Goal: Information Seeking & Learning: Learn about a topic

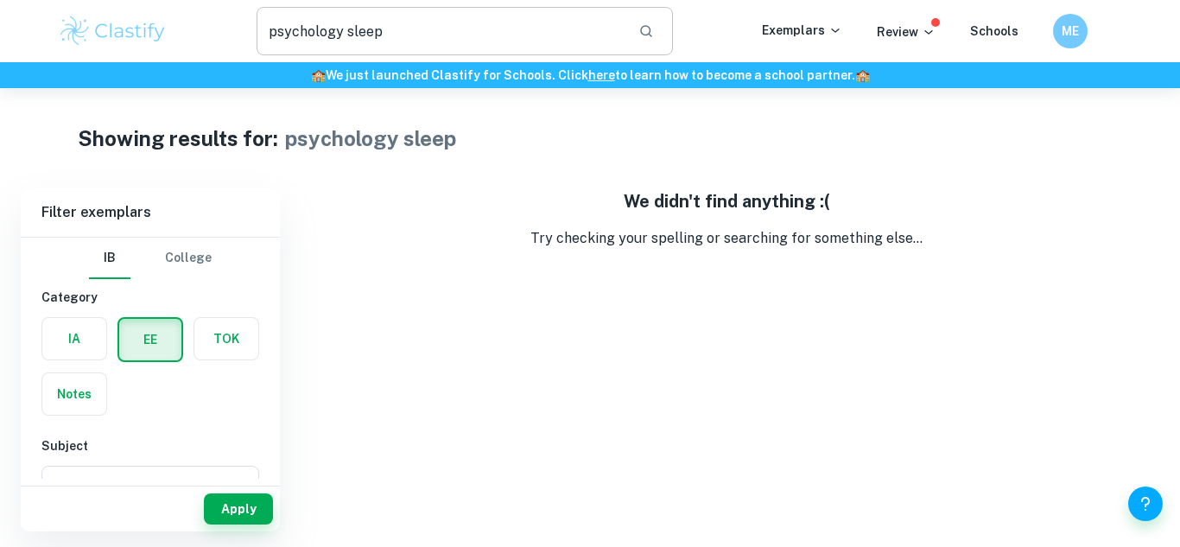
click at [428, 28] on input "psychology sleep" at bounding box center [441, 31] width 368 height 48
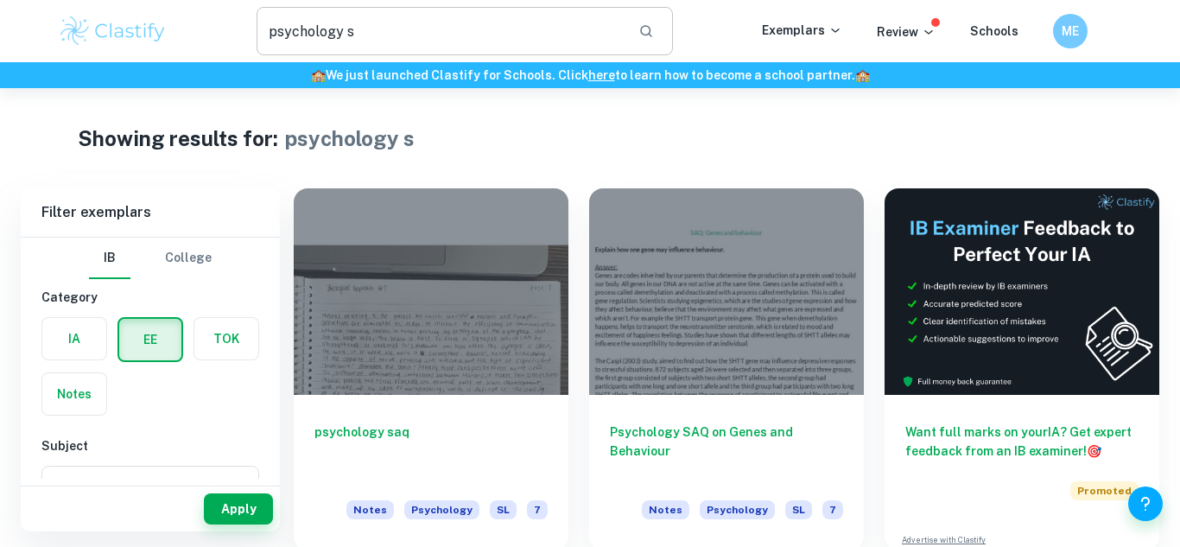
click at [442, 40] on input "psychology s" at bounding box center [441, 31] width 368 height 48
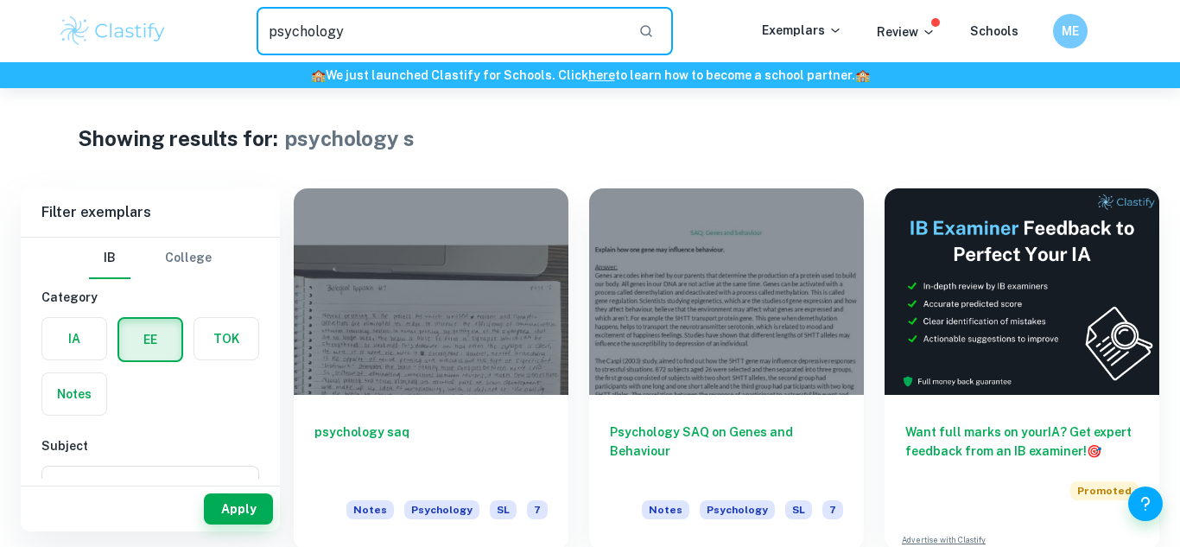
type input "psychology"
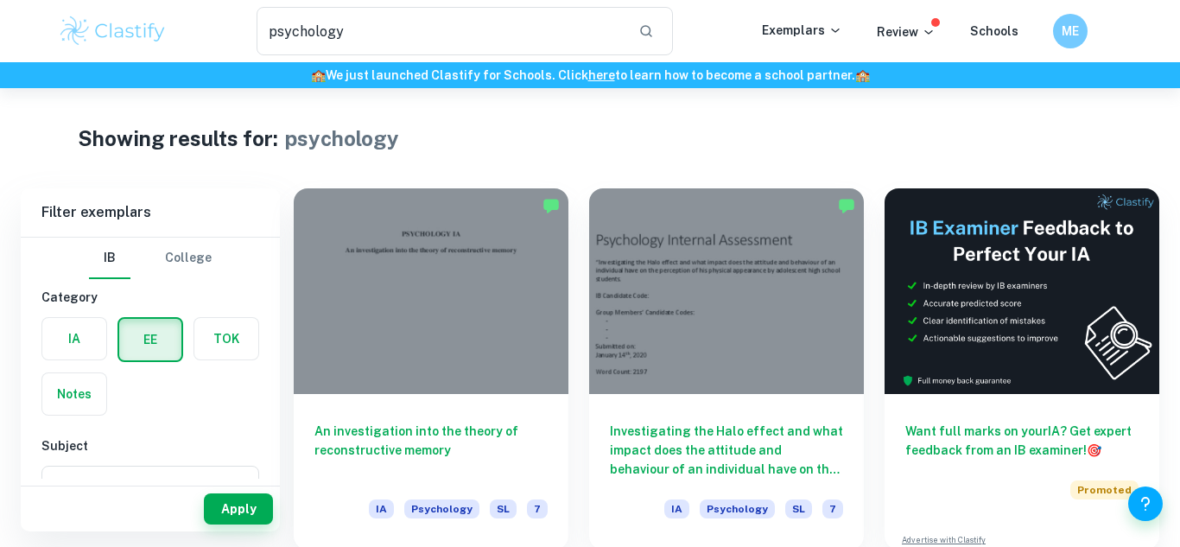
click at [155, 346] on label "button" at bounding box center [150, 339] width 62 height 41
click at [0, 0] on input "radio" at bounding box center [0, 0] width 0 height 0
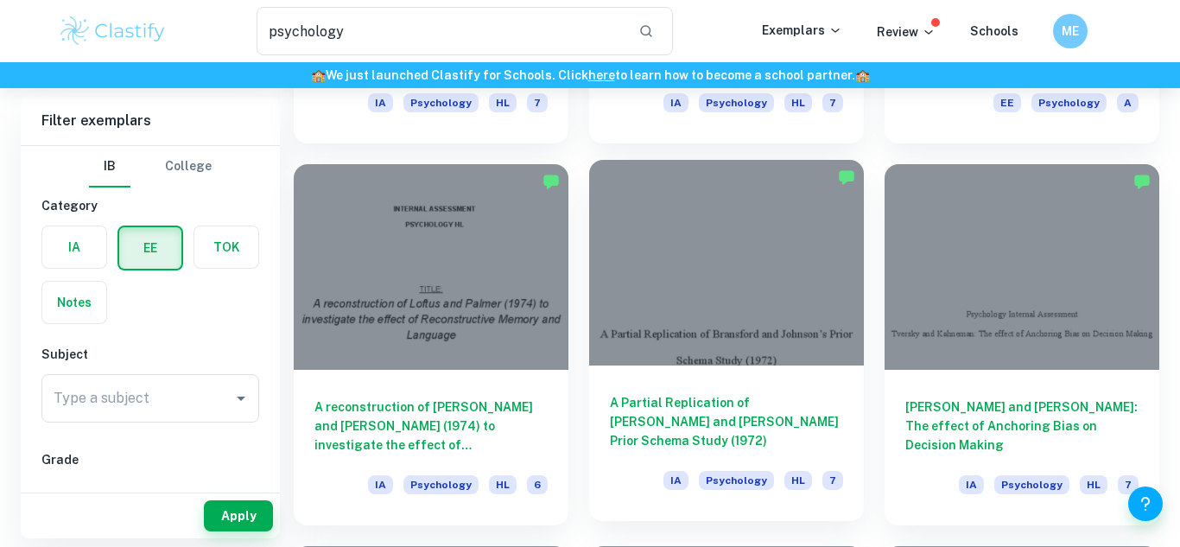
scroll to position [791, 0]
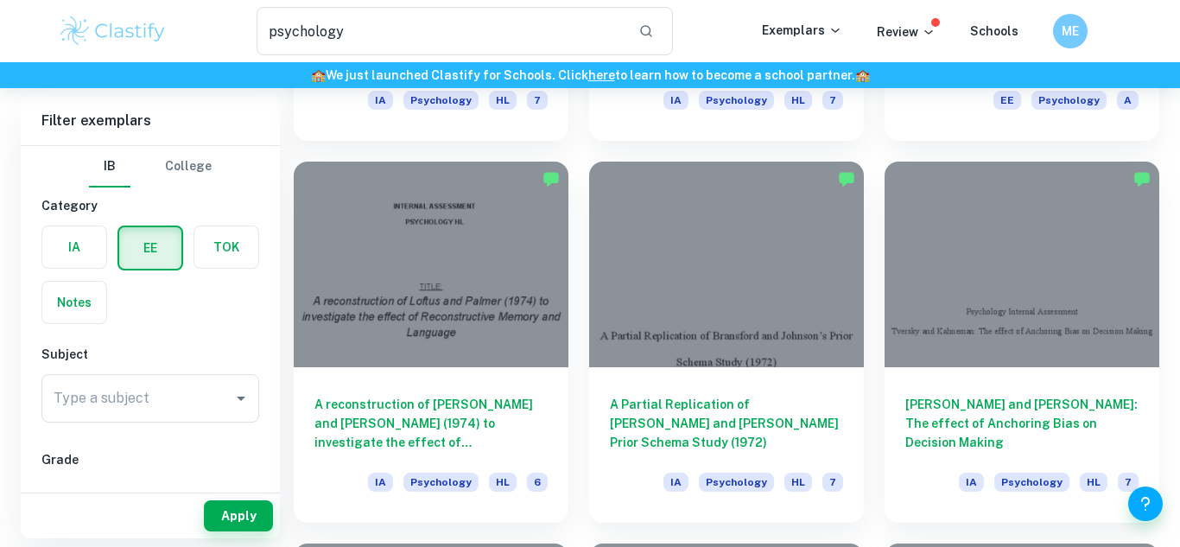
click at [162, 47] on img at bounding box center [113, 31] width 110 height 35
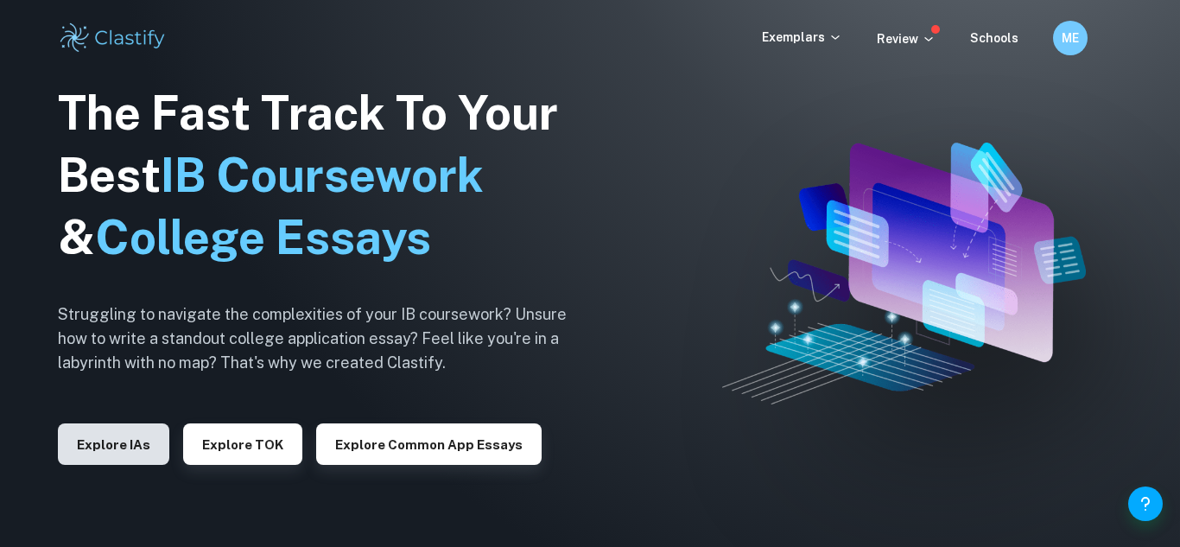
click at [124, 446] on button "Explore IAs" at bounding box center [113, 443] width 111 height 41
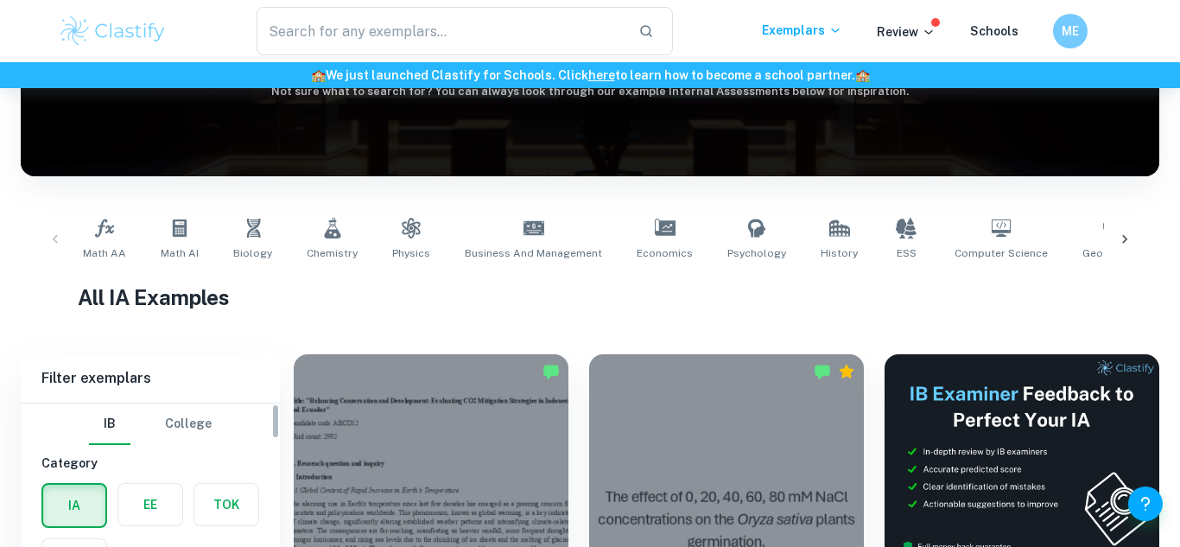
scroll to position [343, 0]
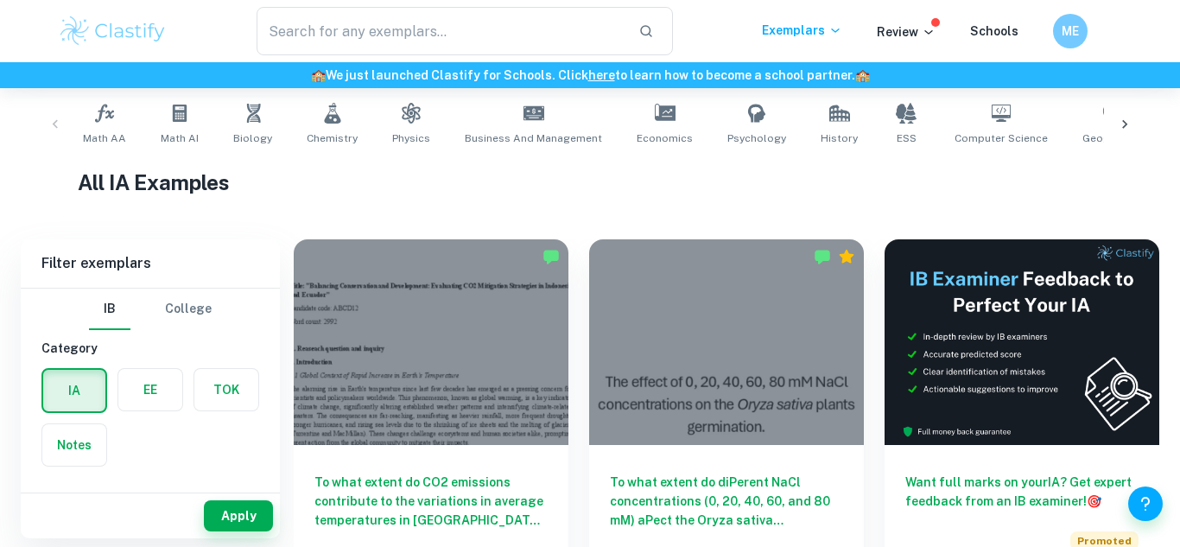
click at [161, 390] on label "button" at bounding box center [150, 389] width 64 height 41
click at [0, 0] on input "radio" at bounding box center [0, 0] width 0 height 0
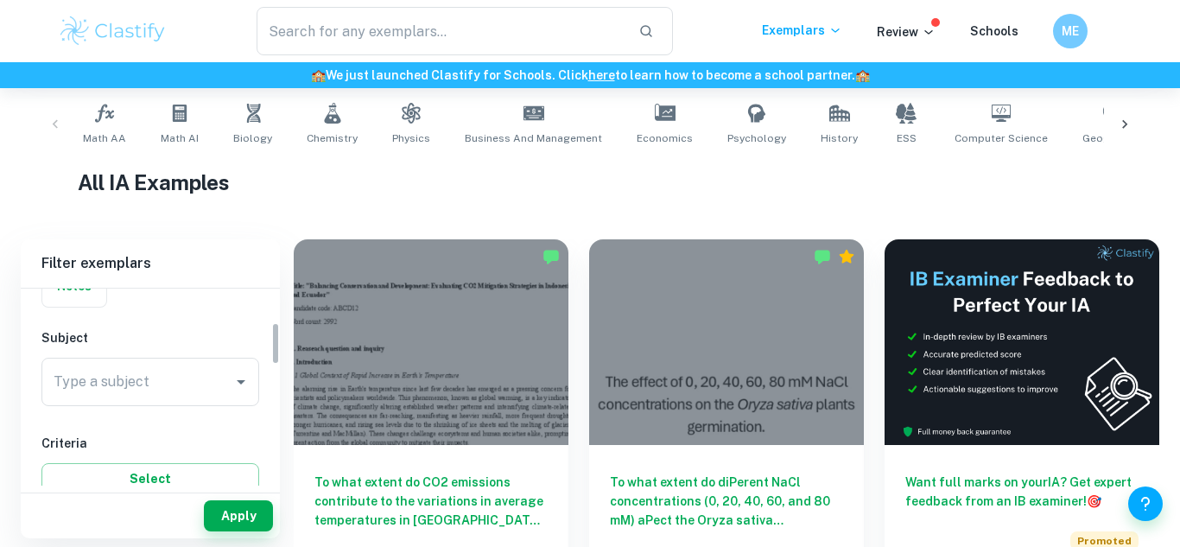
scroll to position [157, 0]
click at [161, 390] on input "Type a subject" at bounding box center [137, 383] width 176 height 33
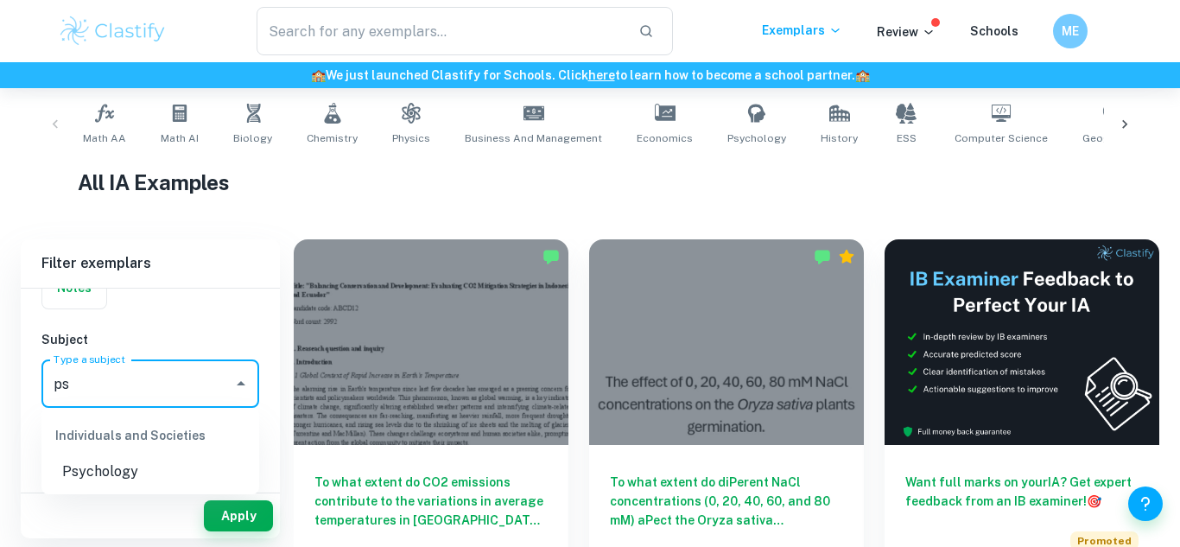
click at [128, 469] on li "Psychology" at bounding box center [150, 471] width 218 height 31
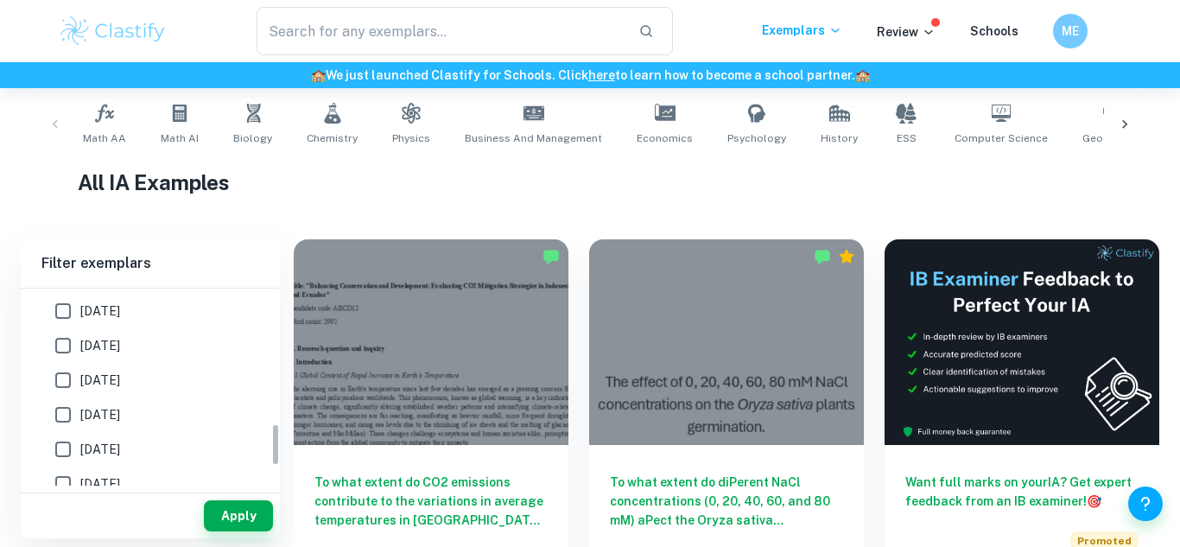
scroll to position [719, 0]
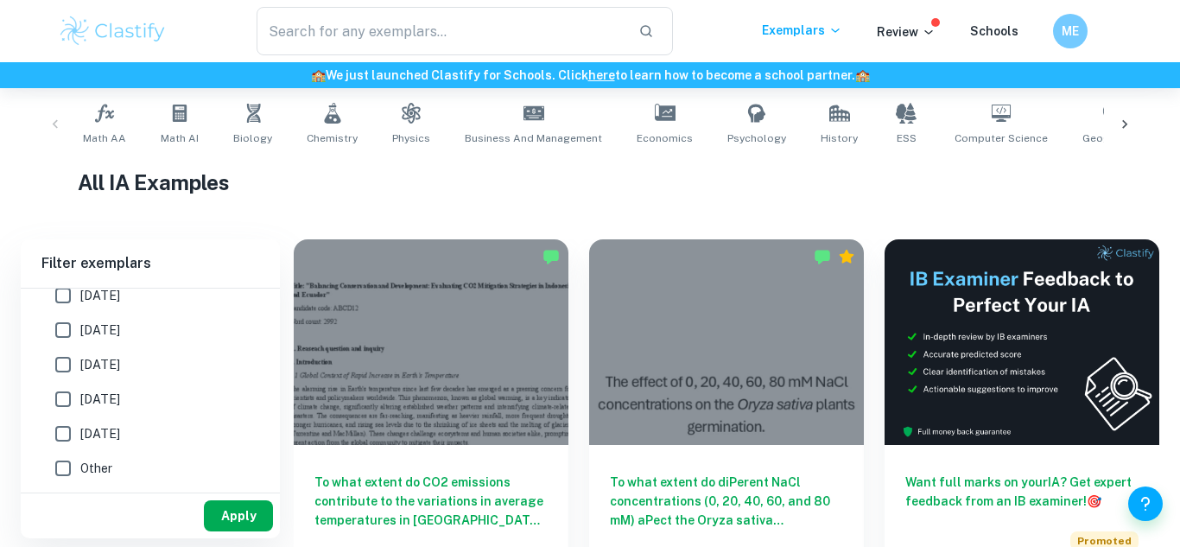
type input "Psychology"
click at [229, 524] on button "Apply" at bounding box center [238, 515] width 69 height 31
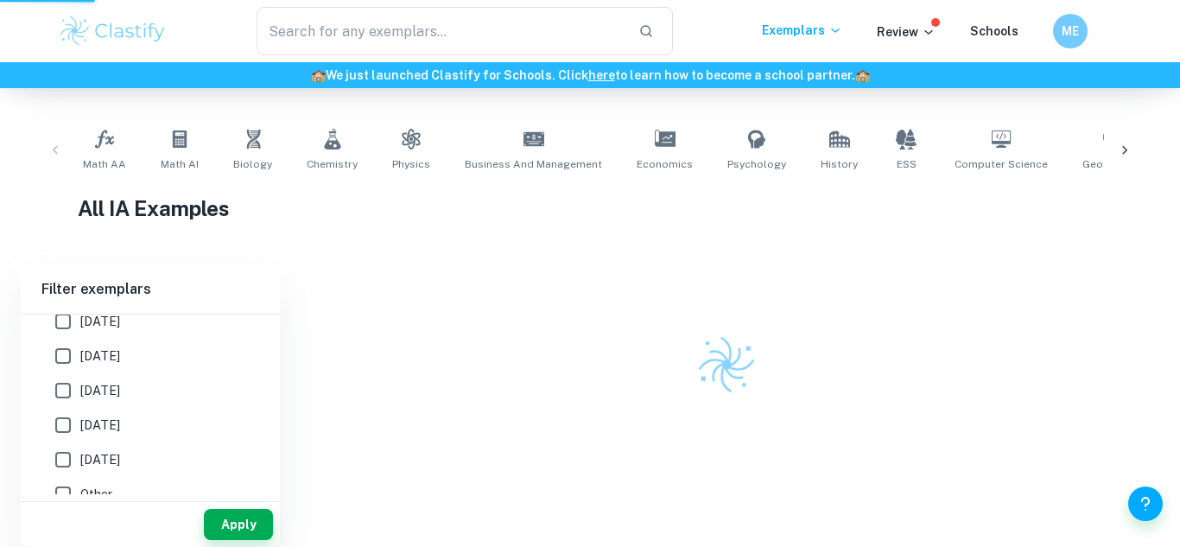
scroll to position [308, 0]
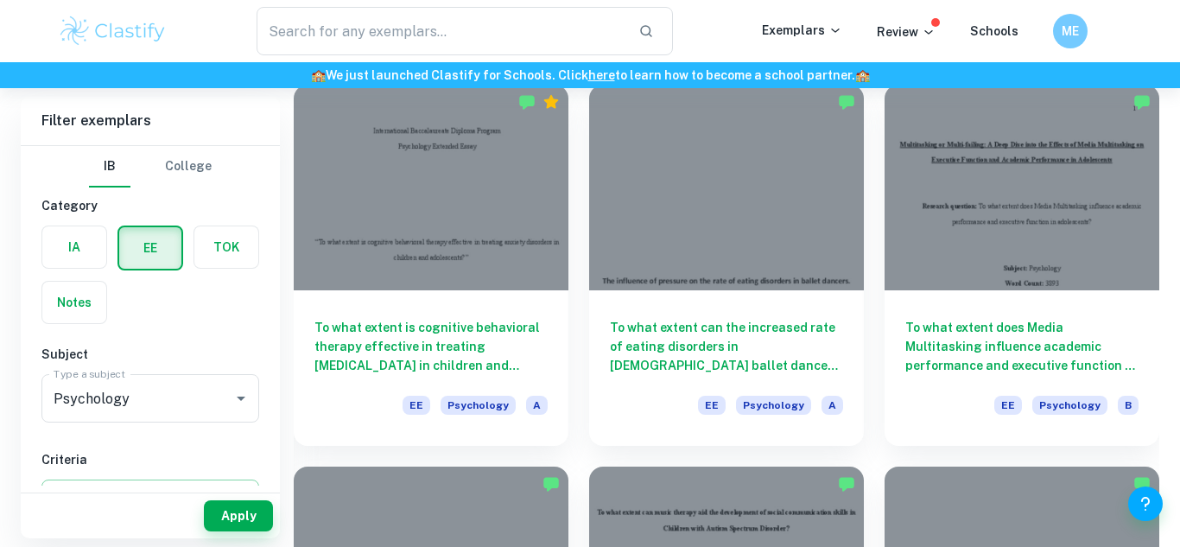
scroll to position [893, 0]
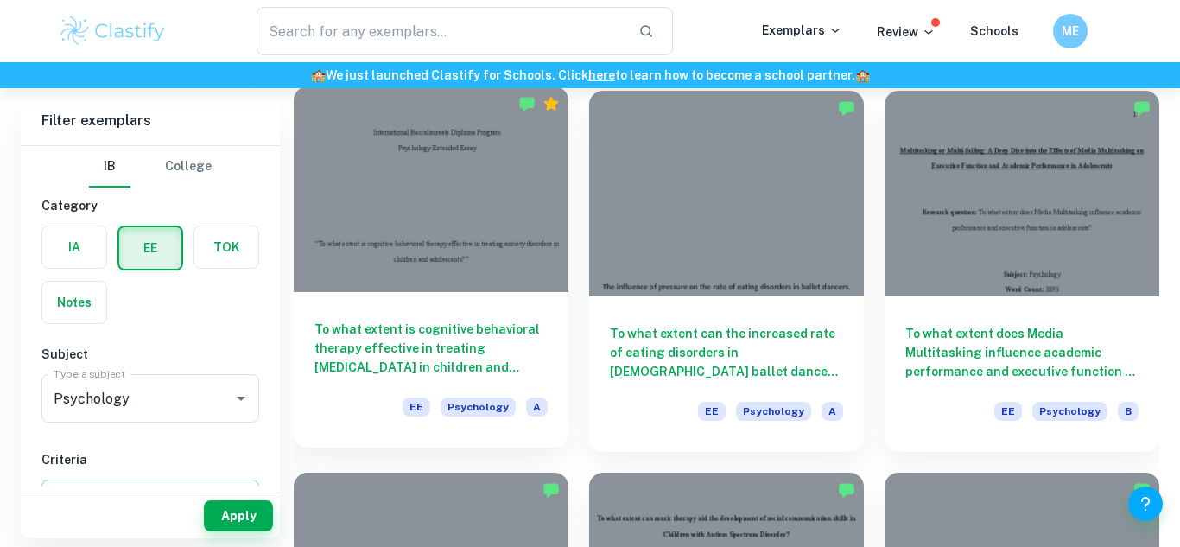
click at [430, 281] on div at bounding box center [431, 189] width 275 height 206
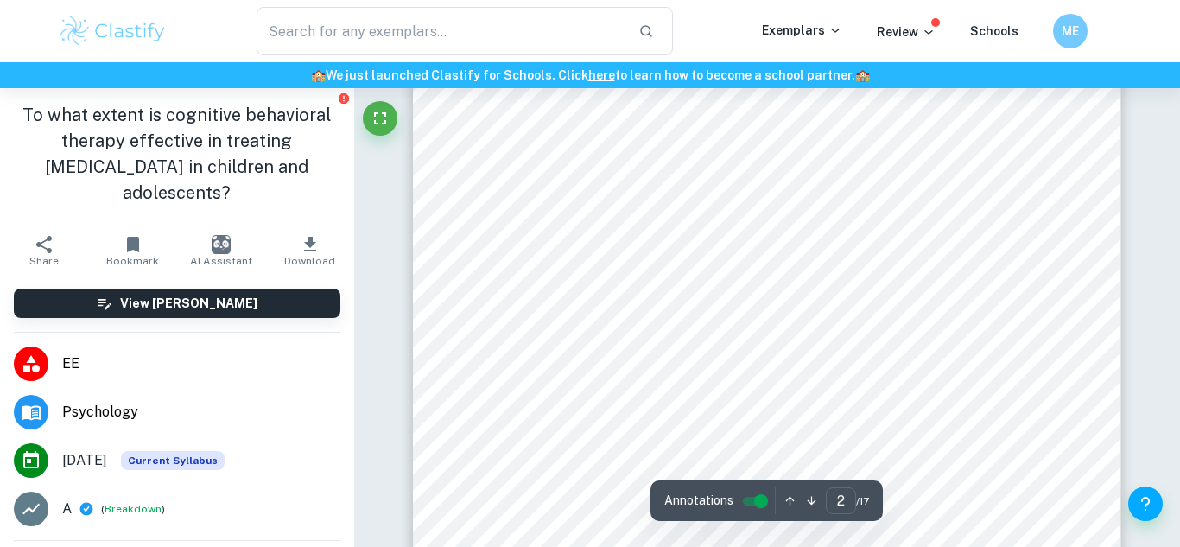
scroll to position [1182, 0]
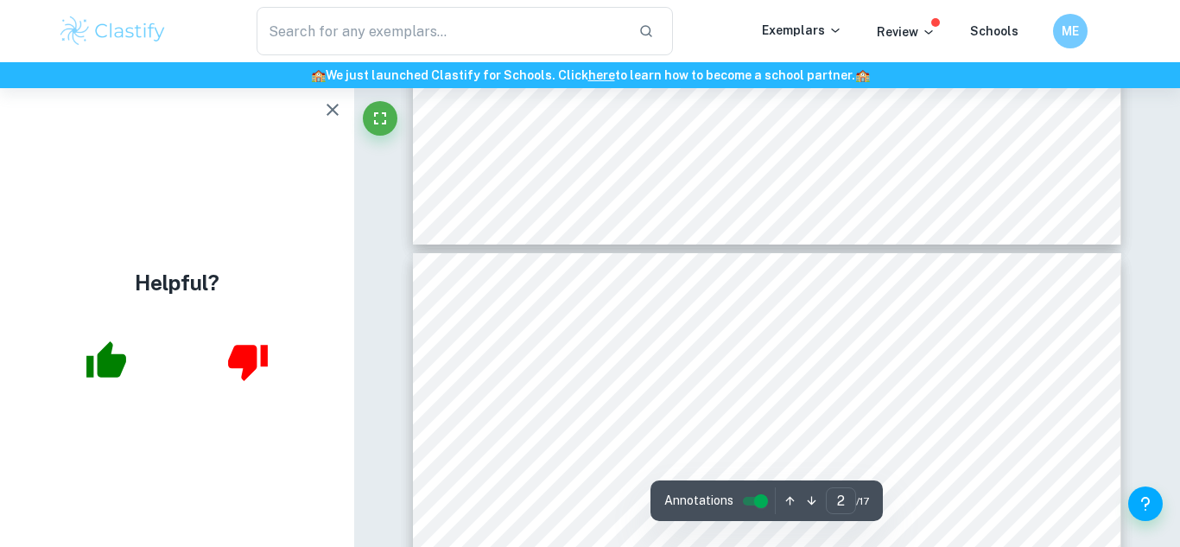
type input "3"
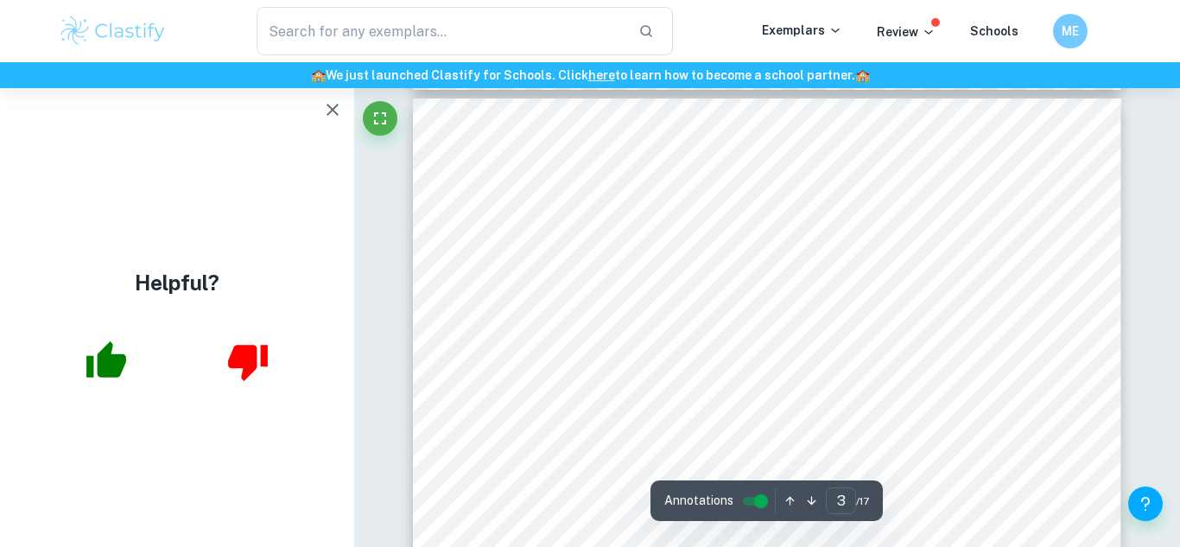
scroll to position [2141, 0]
click at [335, 106] on icon "button" at bounding box center [333, 110] width 12 height 12
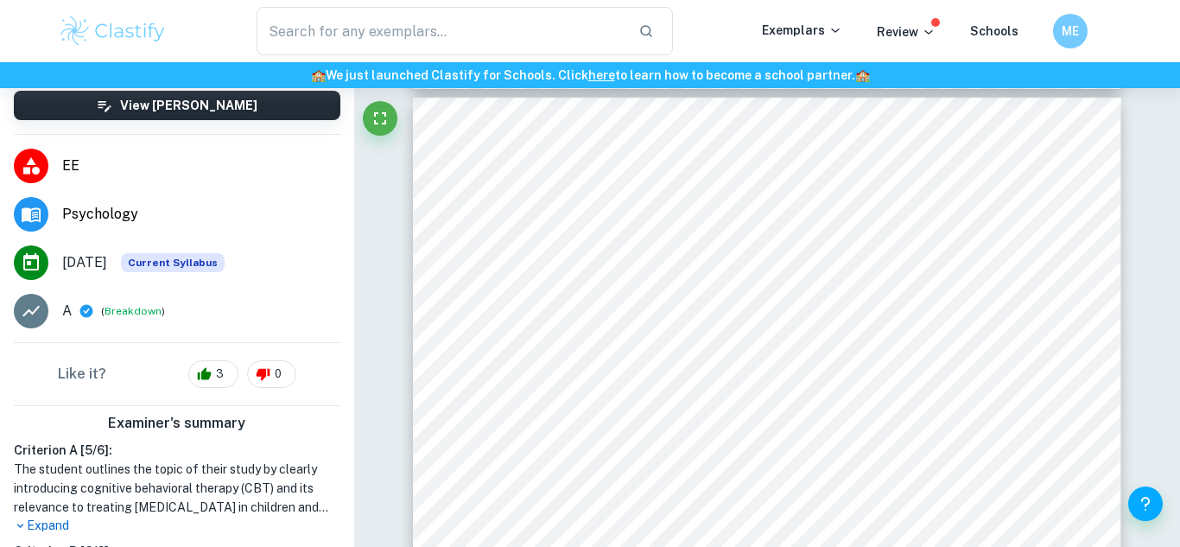
scroll to position [195, 0]
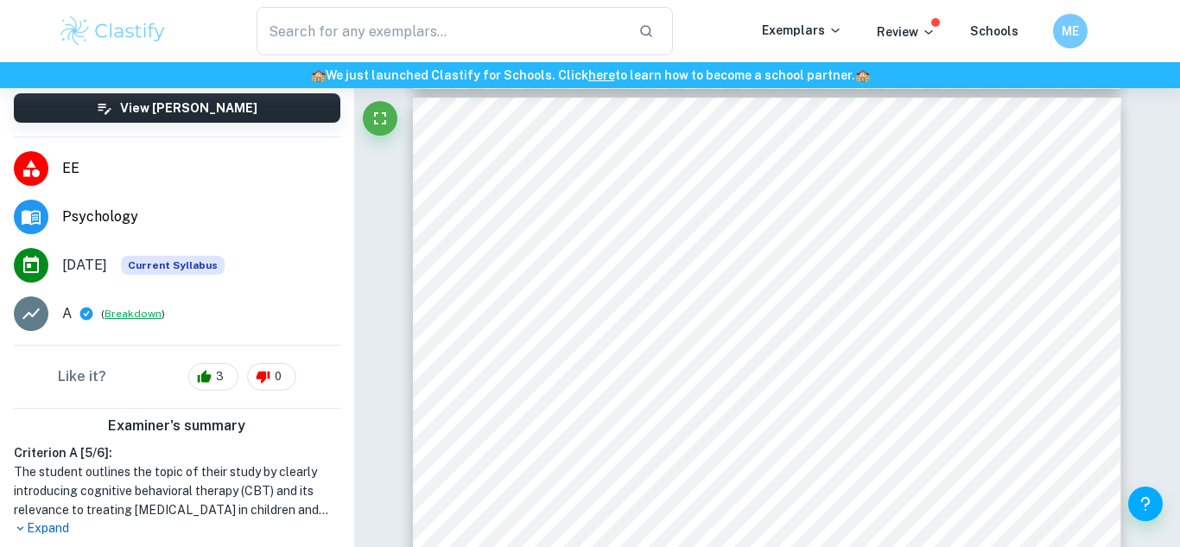
click at [124, 306] on button "Breakdown" at bounding box center [133, 314] width 57 height 16
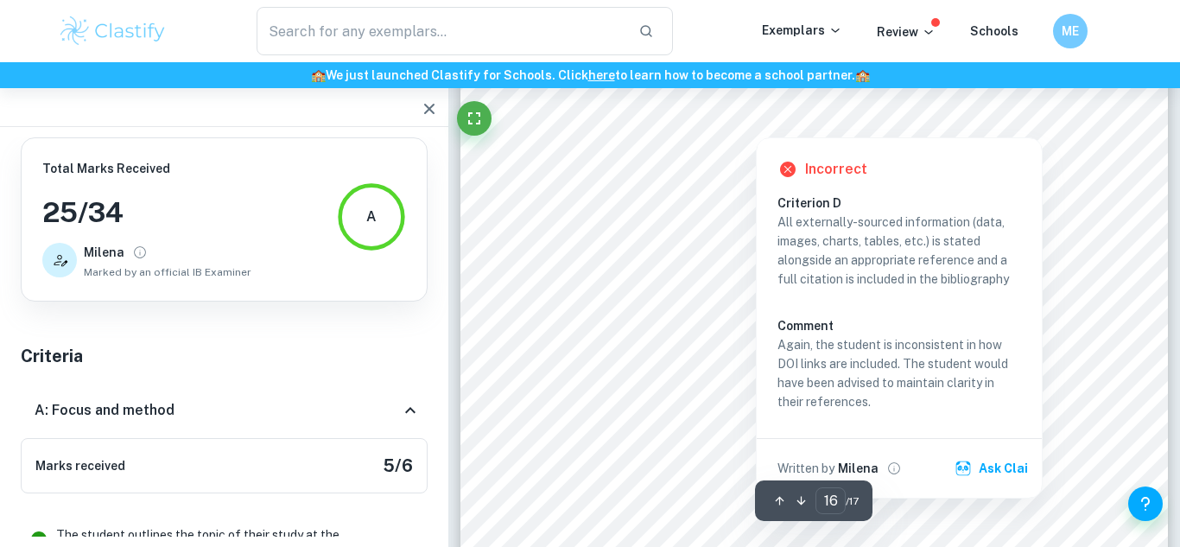
scroll to position [15427, 0]
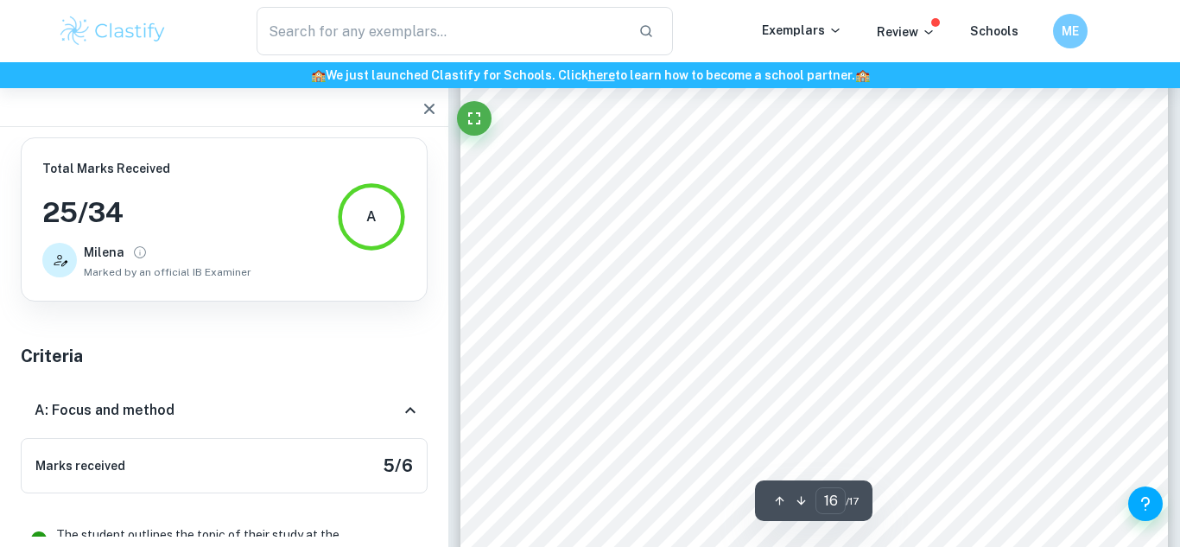
type input "17"
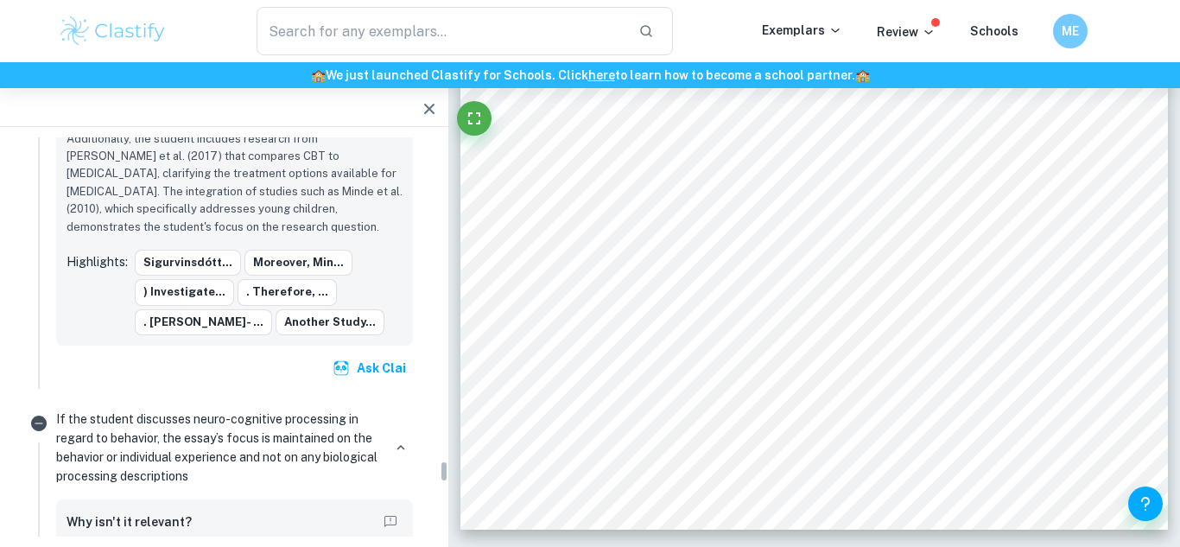
scroll to position [6871, 0]
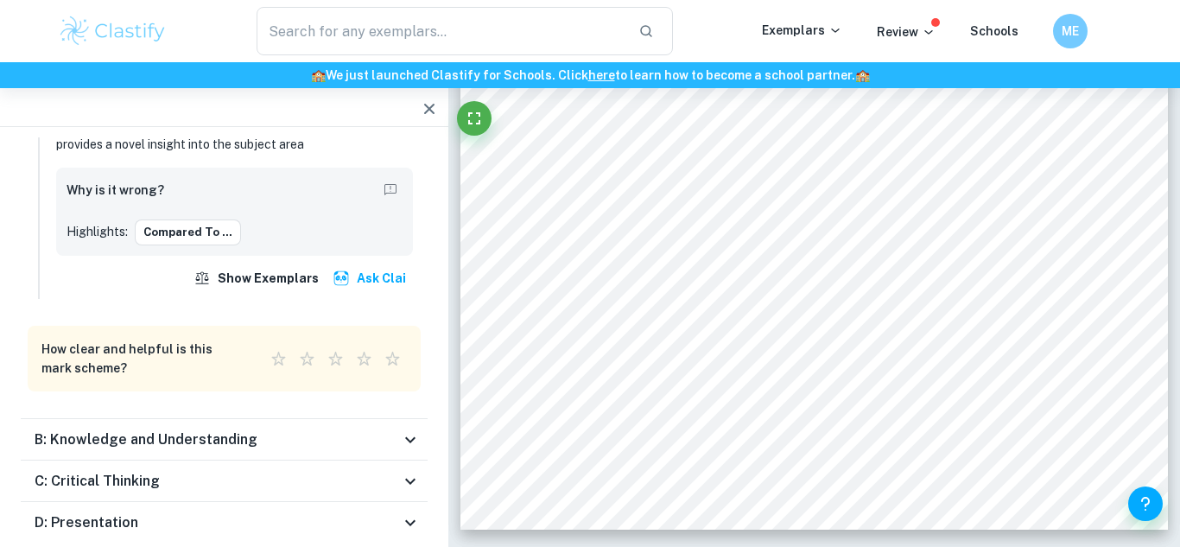
click at [334, 429] on div "B: Knowledge and Understanding" at bounding box center [218, 439] width 366 height 21
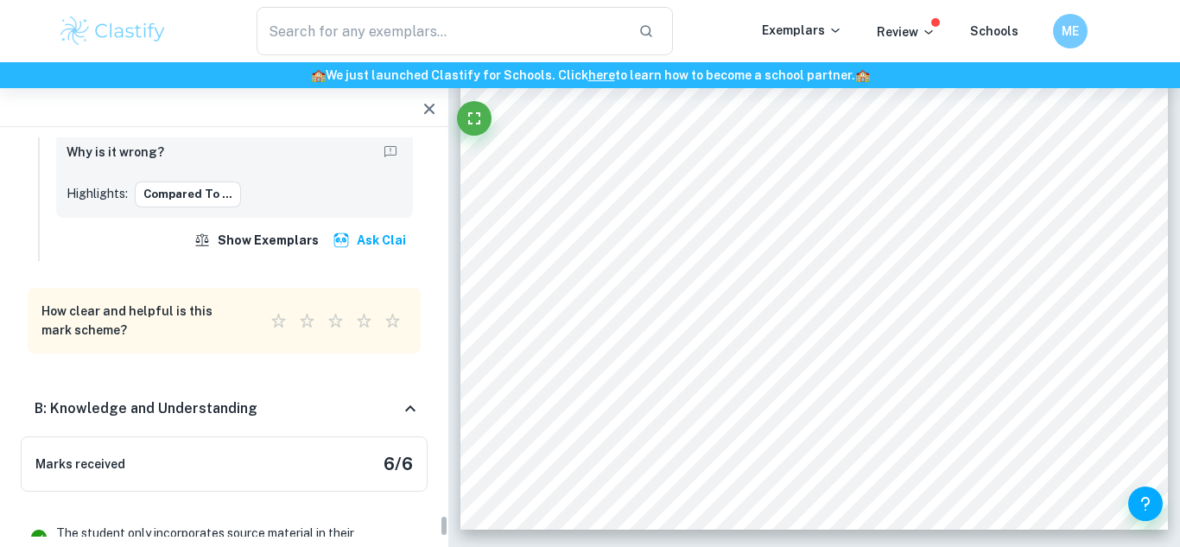
scroll to position [7699, 0]
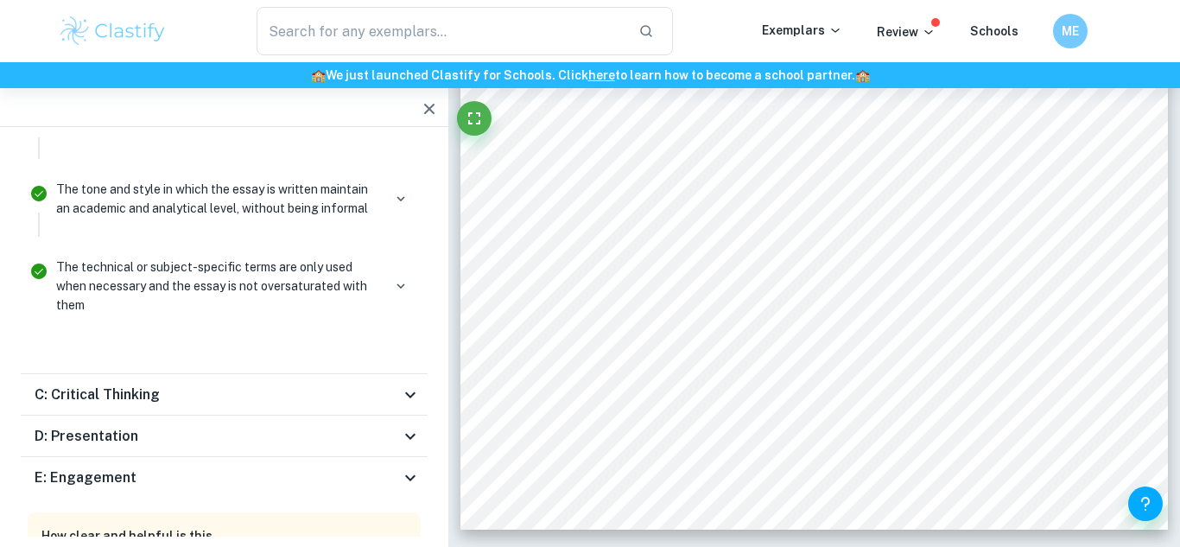
click at [255, 385] on div "C: Critical Thinking" at bounding box center [218, 395] width 366 height 21
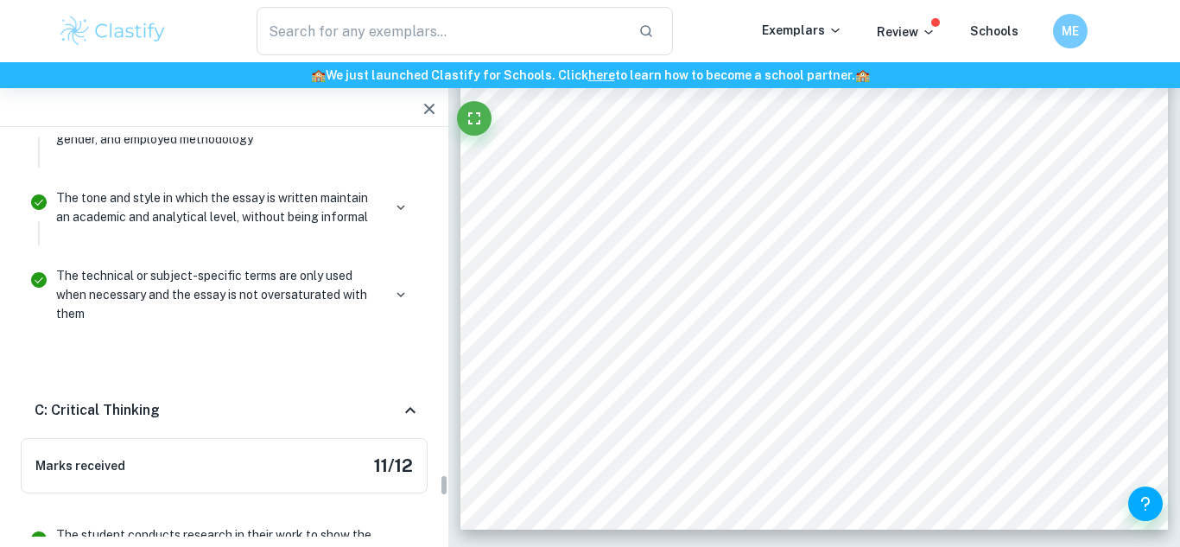
scroll to position [8943, 0]
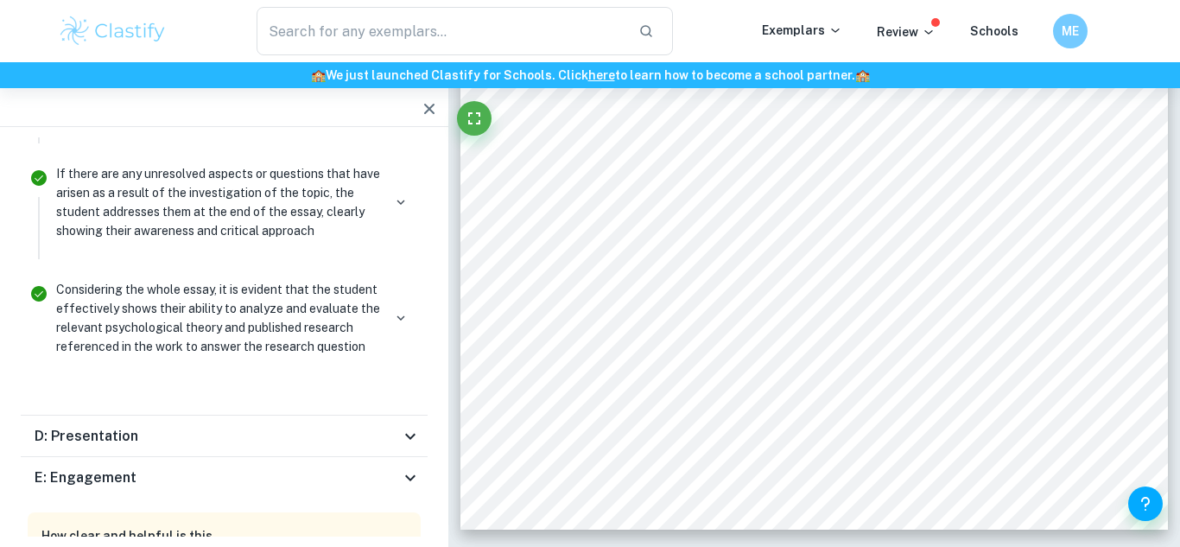
click at [257, 426] on div "D: Presentation" at bounding box center [218, 436] width 366 height 21
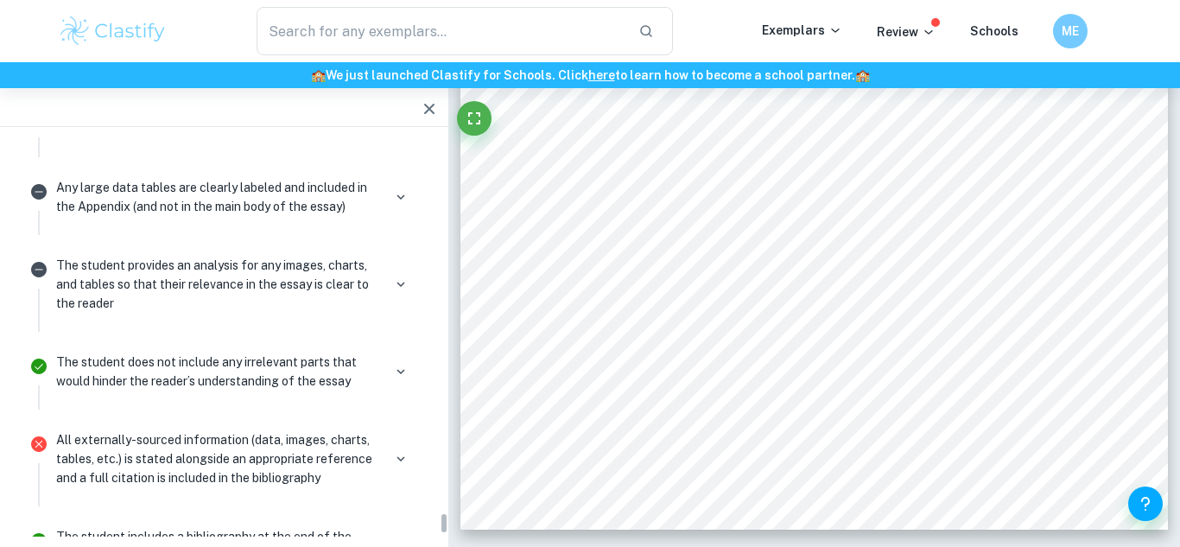
scroll to position [10156, 0]
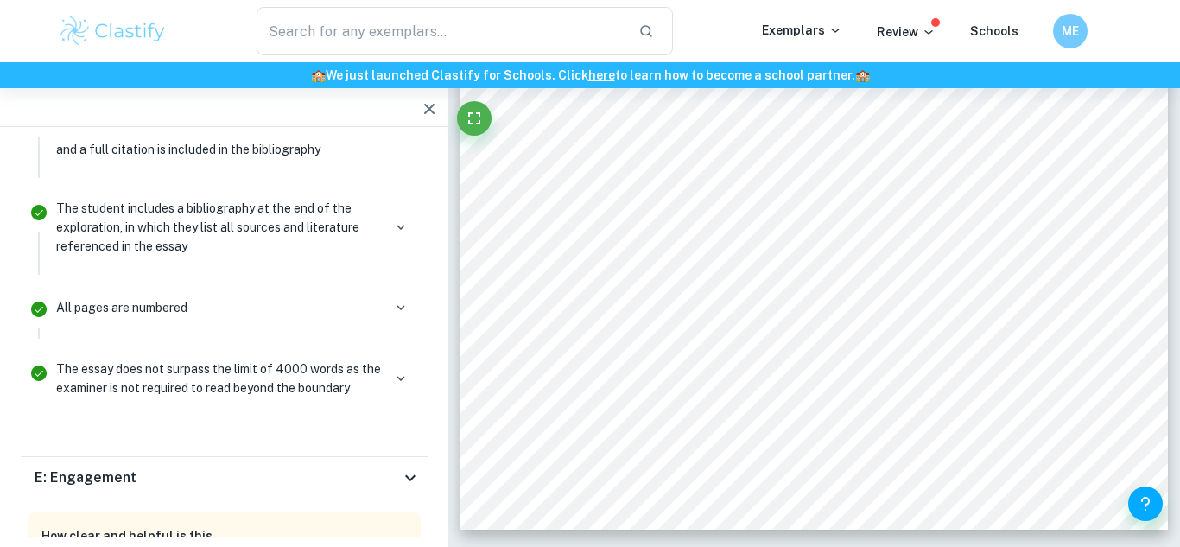
click at [239, 467] on div "E: Engagement" at bounding box center [218, 477] width 366 height 21
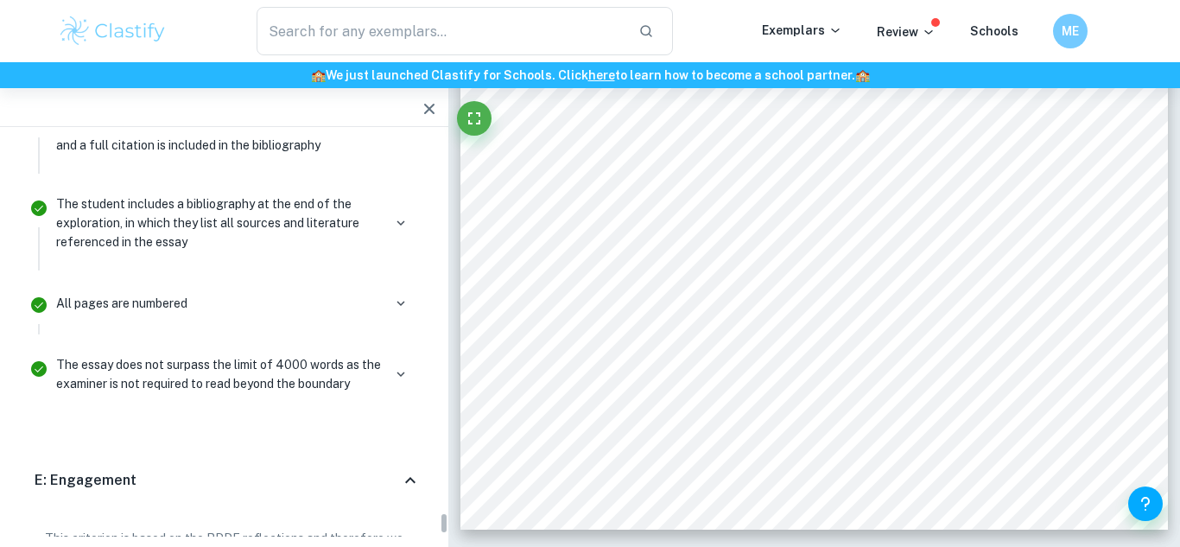
scroll to position [10269, 0]
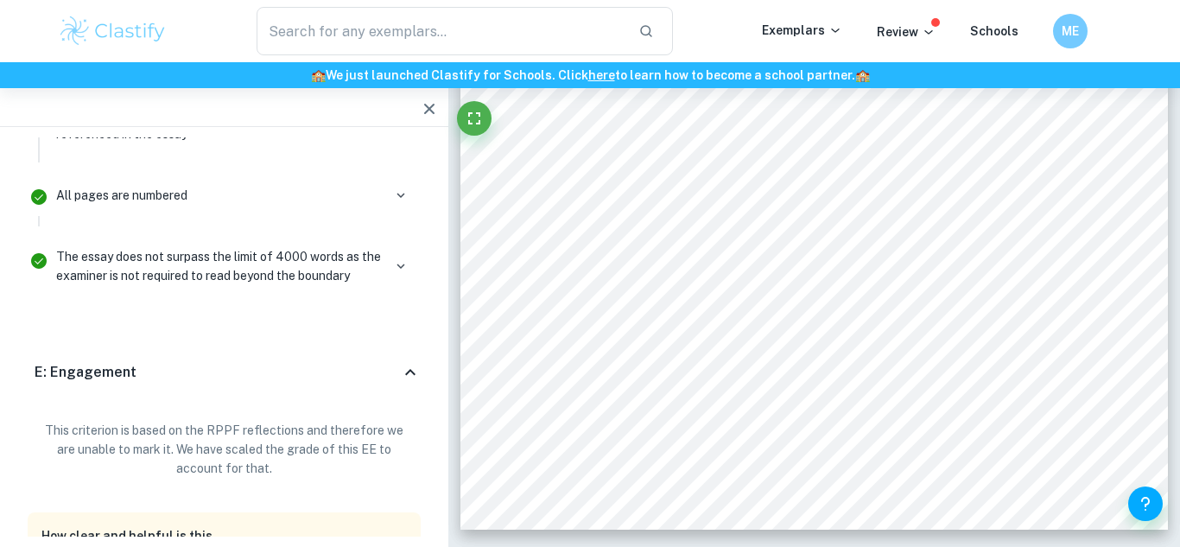
click at [385, 362] on div "E: Engagement" at bounding box center [218, 372] width 366 height 21
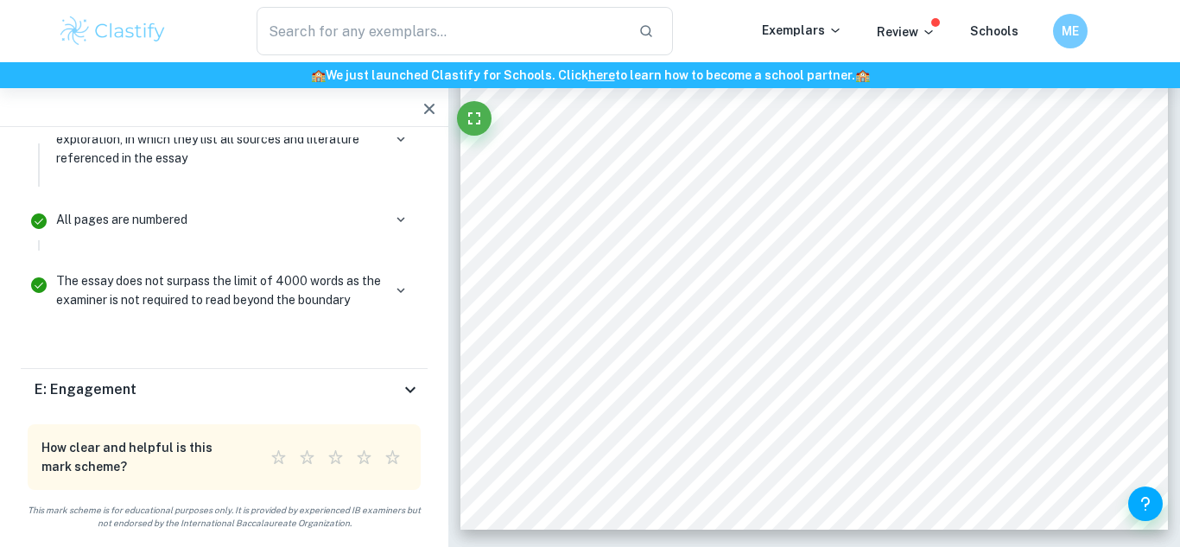
scroll to position [10156, 0]
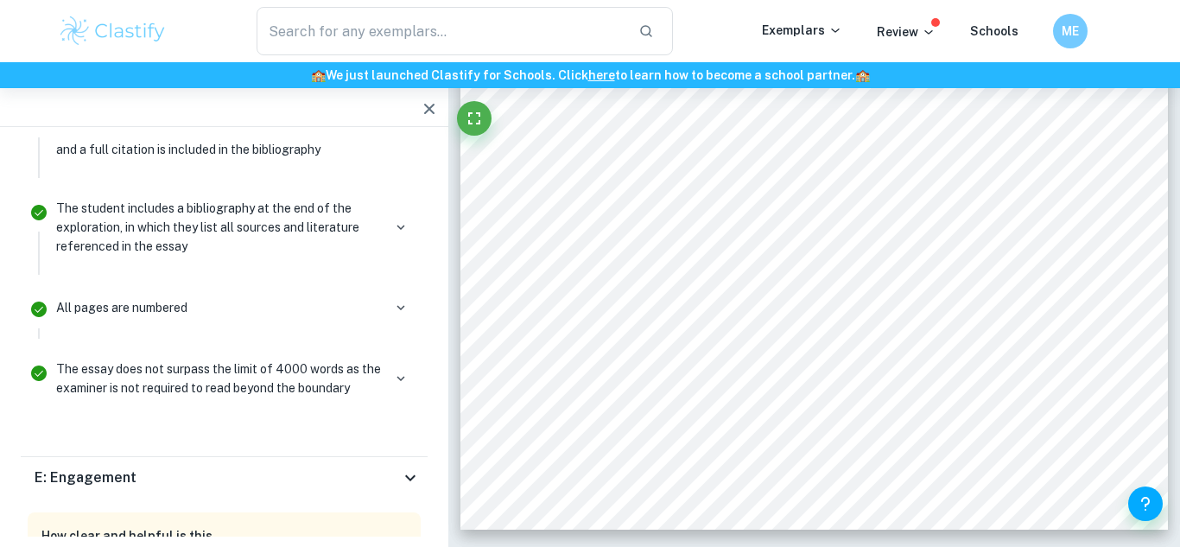
click at [404, 467] on icon at bounding box center [410, 477] width 21 height 21
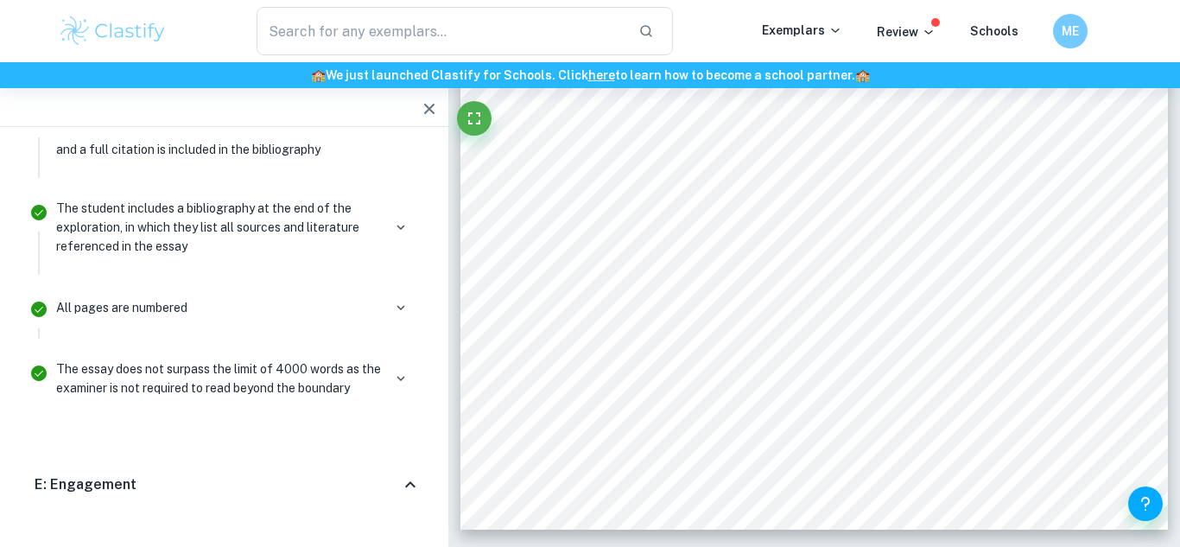
scroll to position [10269, 0]
